Goal: Task Accomplishment & Management: Use online tool/utility

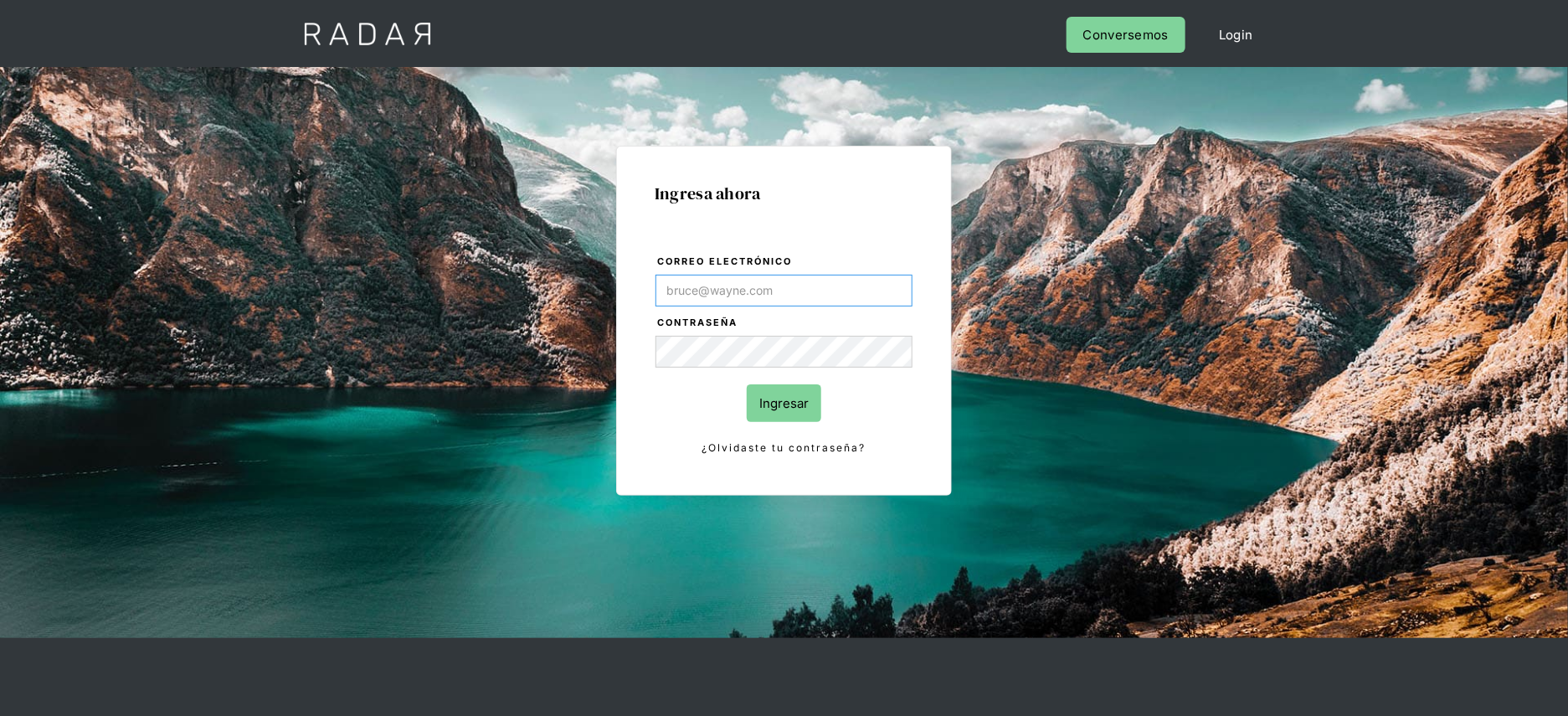
type input "[PERSON_NAME][EMAIL_ADDRESS][DOMAIN_NAME]"
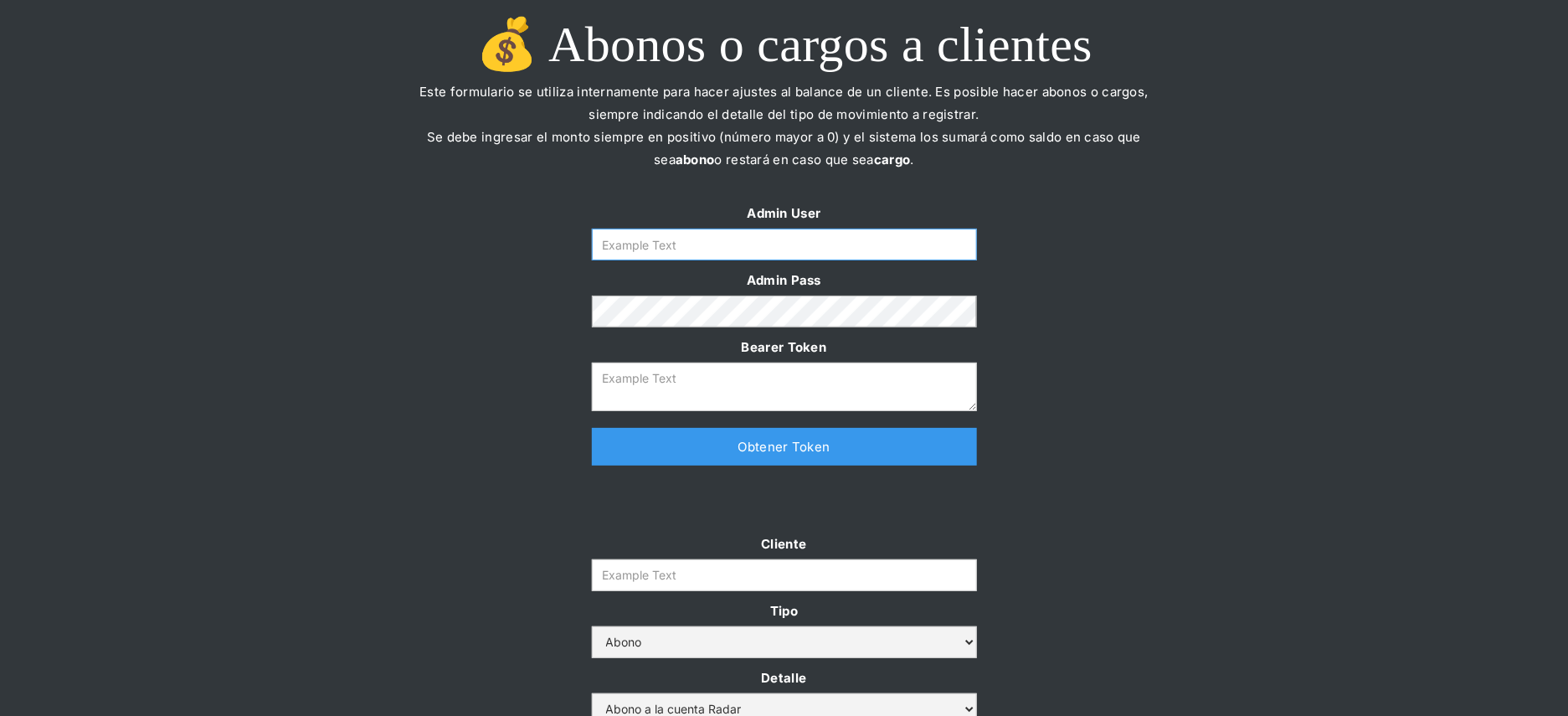
click at [808, 256] on input "Form" at bounding box center [784, 244] width 385 height 32
type input "[PERSON_NAME][EMAIL_ADDRESS][DOMAIN_NAME]"
click at [727, 458] on link "Obtener Token" at bounding box center [784, 446] width 385 height 38
type textarea "eyJhbGciOiJSUzI1NiIsInR5cCI6IkpXVCJ9.eyJkYXRhIjp7ImlkIjoiZGFuaWVsYUBzb21vc3JhZG…"
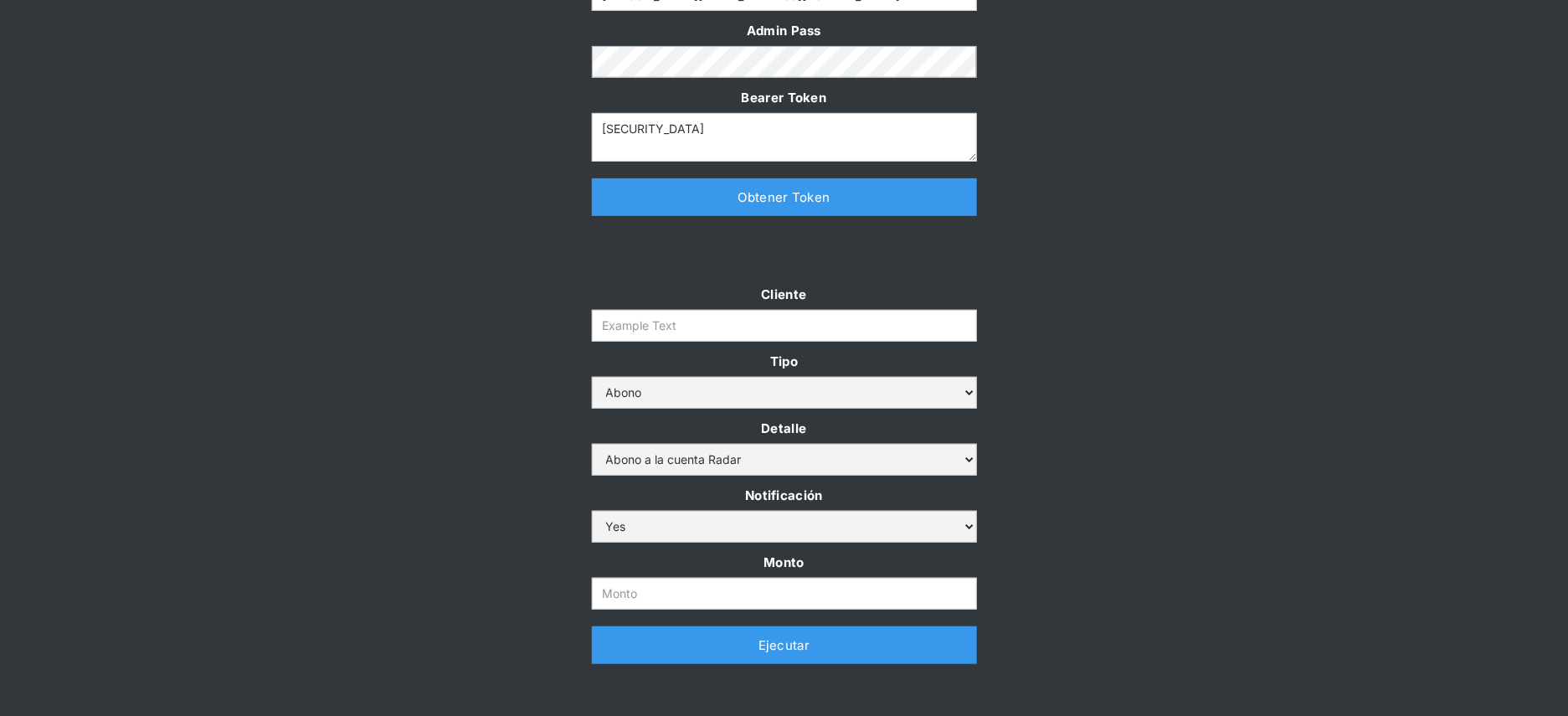
scroll to position [264, 0]
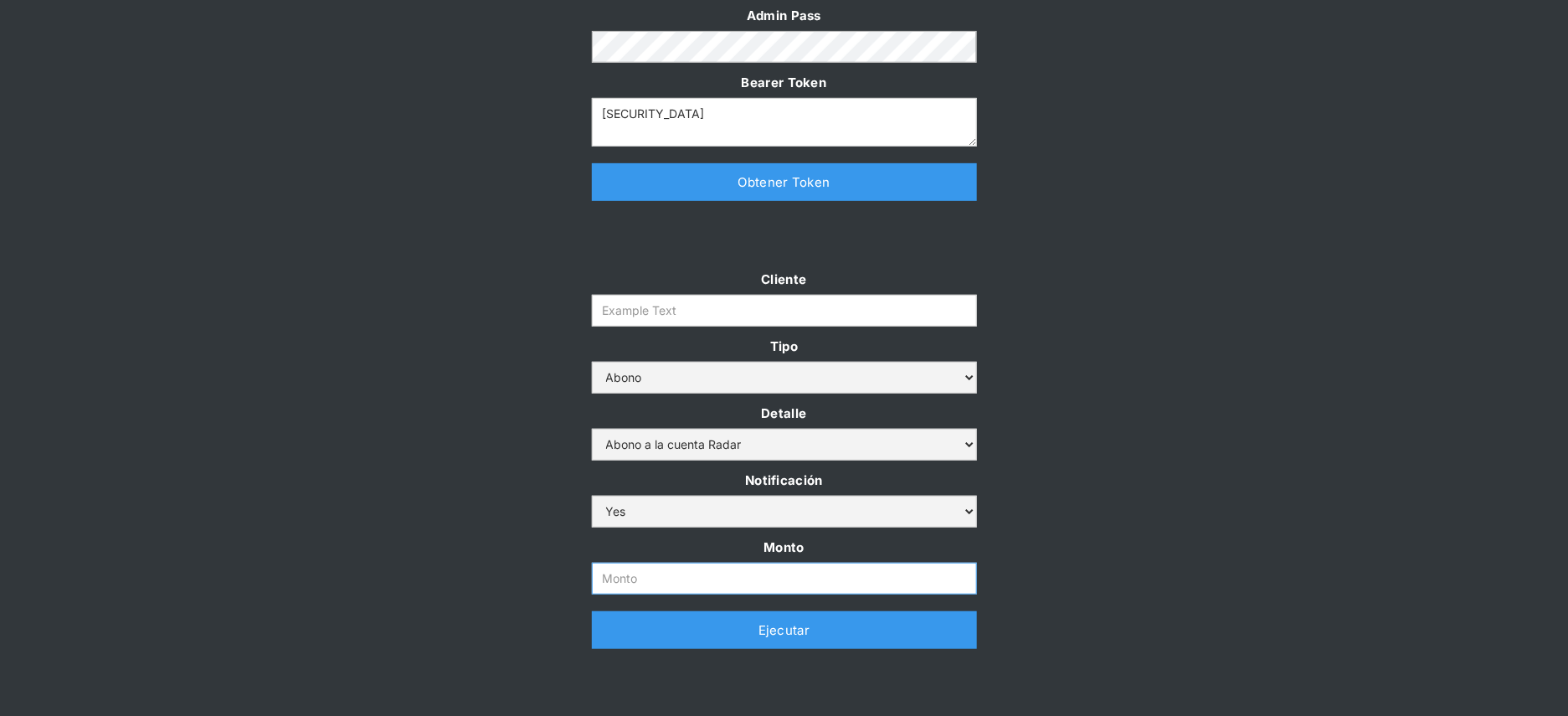
click at [638, 571] on input "Monto" at bounding box center [784, 578] width 385 height 32
paste input "$1,500,000,000"
type input "1.500.000.000"
click at [635, 303] on input "Cliente" at bounding box center [784, 310] width 385 height 32
paste input "prontopaga"
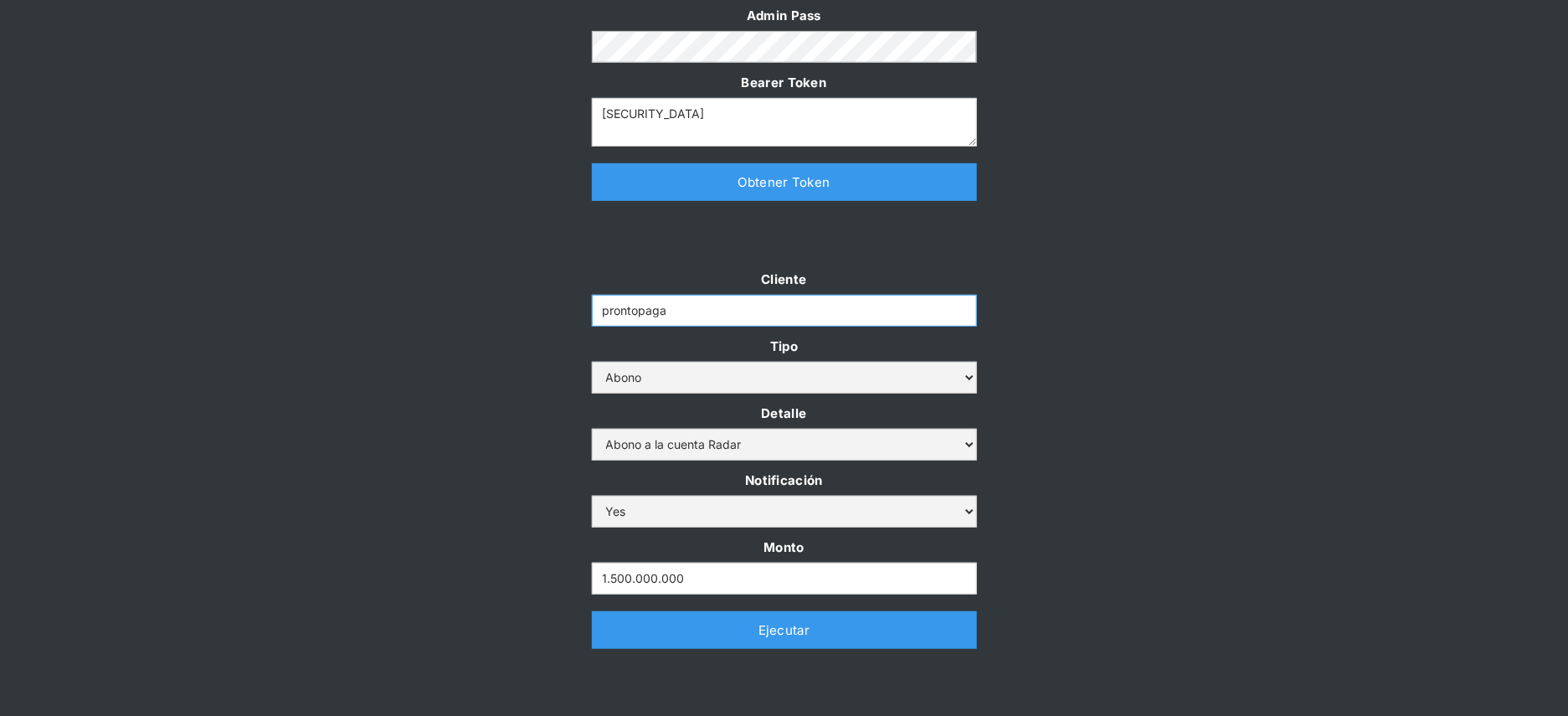
type input "prontopaga"
click at [457, 261] on div at bounding box center [784, 242] width 787 height 50
click at [637, 636] on link "Ejecutar" at bounding box center [784, 630] width 385 height 38
